Goal: Complete application form: Complete application form

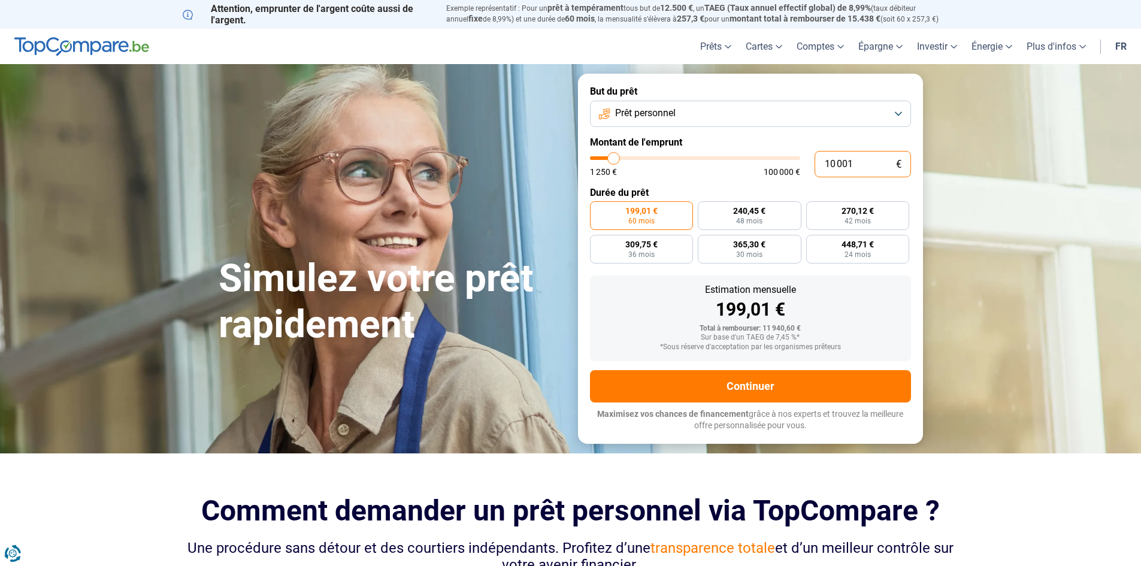
drag, startPoint x: 863, startPoint y: 158, endPoint x: 787, endPoint y: 174, distance: 78.2
click at [787, 174] on div "10 001 € 1 250 € 100 000 €" at bounding box center [750, 164] width 321 height 26
type input "1"
type input "1250"
type input "12"
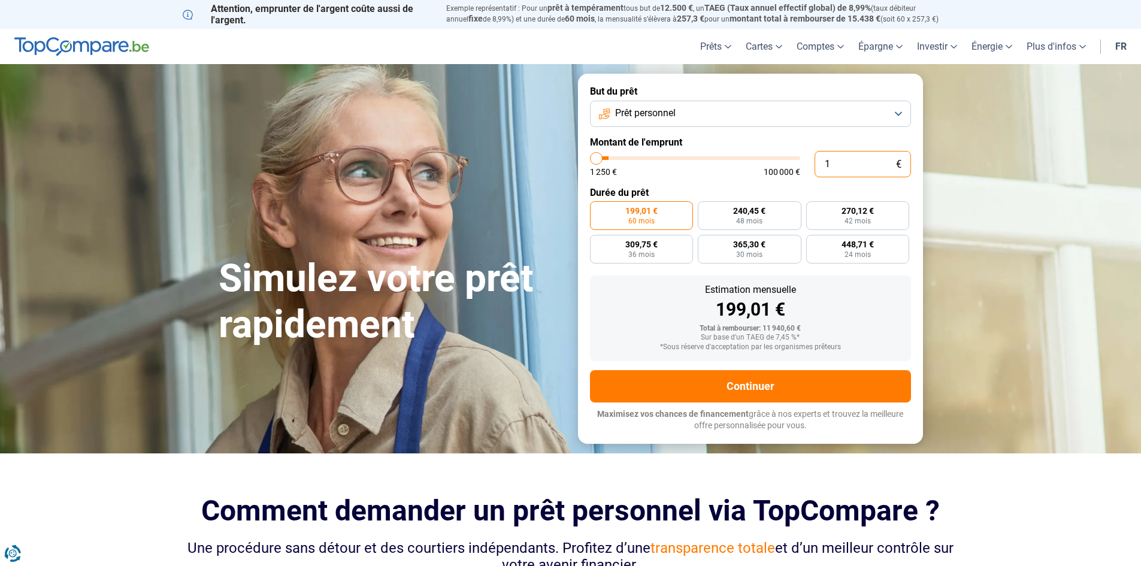
type input "1250"
type input "120"
type input "1250"
type input "1 200"
type input "1250"
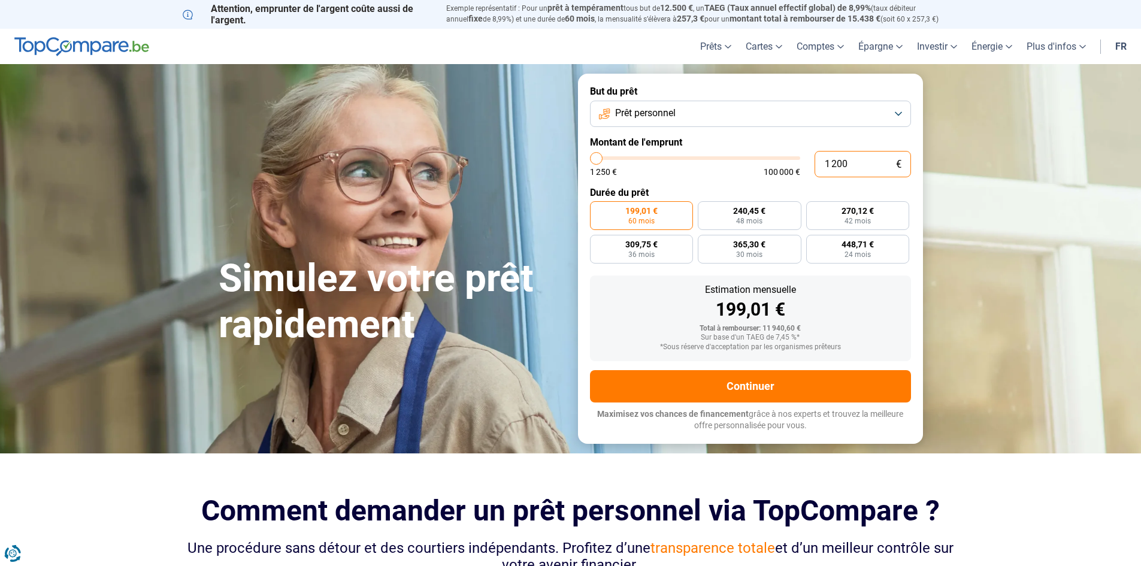
type input "12 000"
type input "12000"
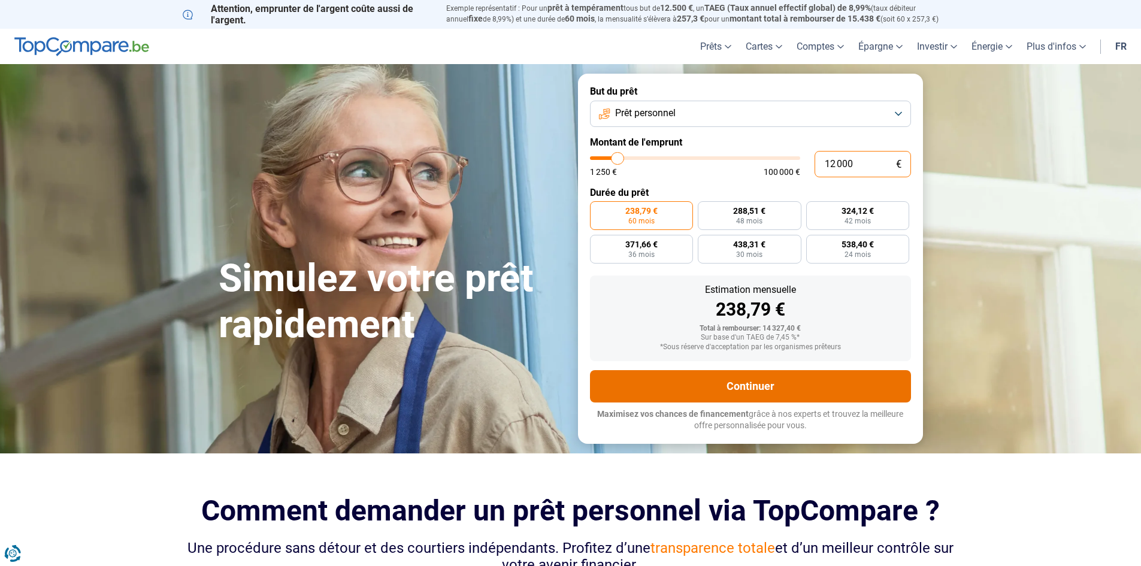
type input "12 000"
click at [751, 383] on button "Continuer" at bounding box center [750, 386] width 321 height 32
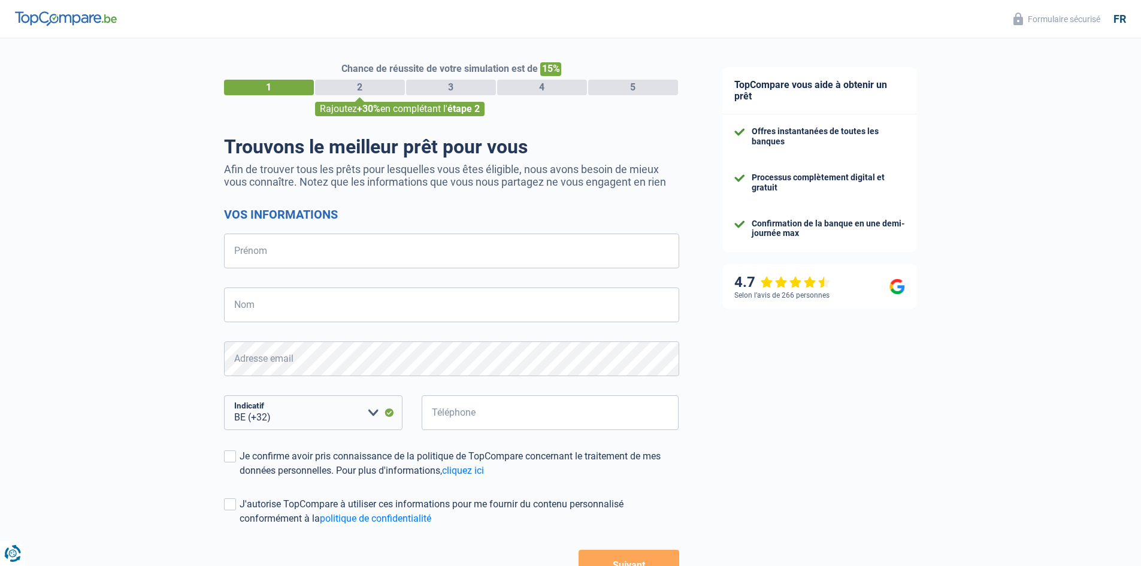
select select "32"
